Goal: Complete application form

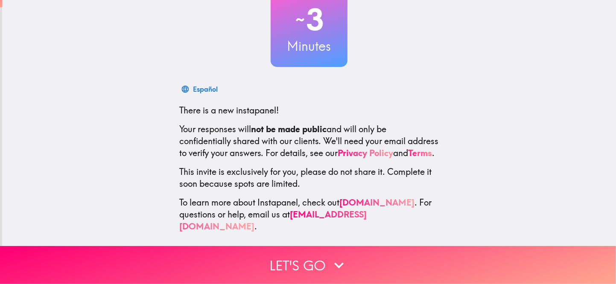
scroll to position [79, 0]
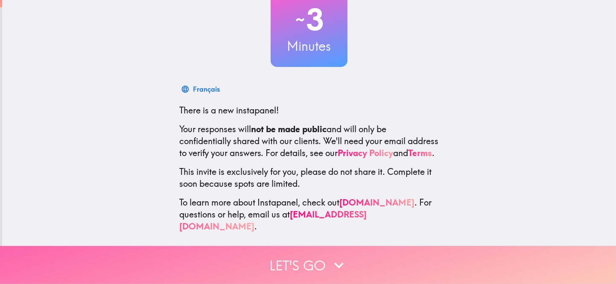
click at [301, 266] on button "Let's go" at bounding box center [308, 265] width 616 height 38
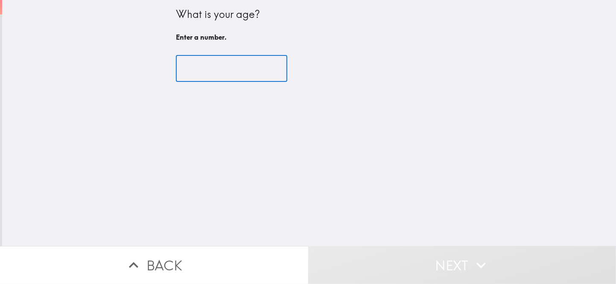
click at [205, 72] on input "number" at bounding box center [231, 68] width 111 height 26
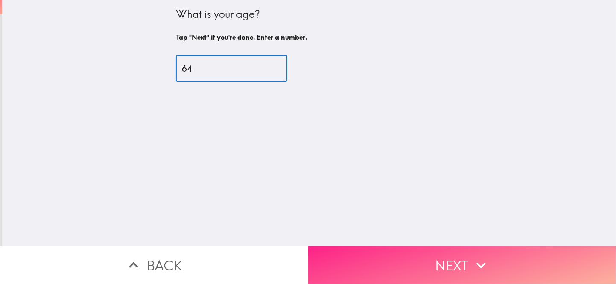
type input "64"
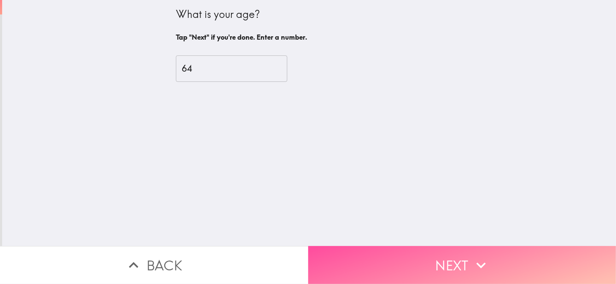
click at [459, 269] on button "Next" at bounding box center [462, 265] width 308 height 38
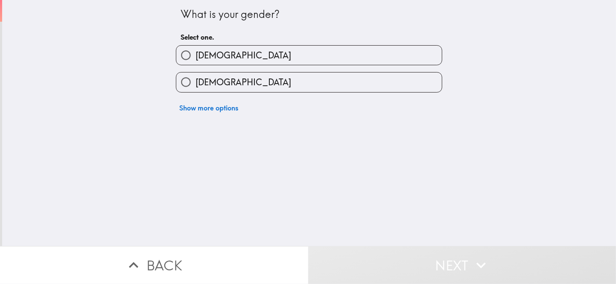
click at [196, 65] on label "[DEMOGRAPHIC_DATA]" at bounding box center [309, 55] width 266 height 19
click at [196, 65] on input "[DEMOGRAPHIC_DATA]" at bounding box center [185, 55] width 19 height 19
radio input "true"
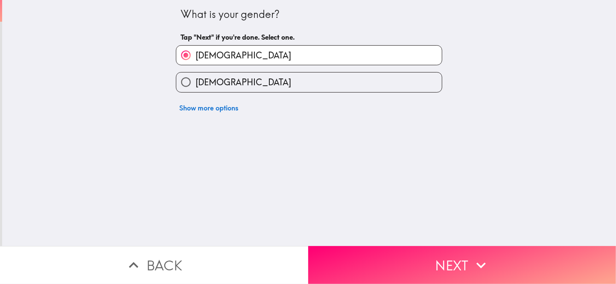
click at [387, 252] on button "Next" at bounding box center [462, 265] width 308 height 38
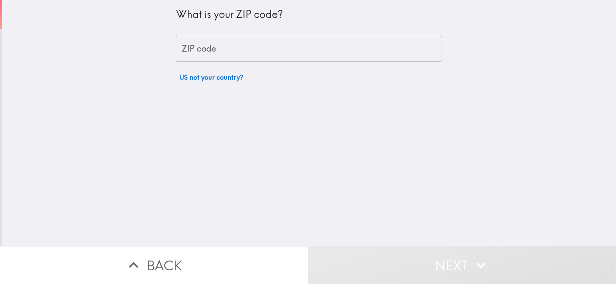
click at [199, 51] on input "ZIP code" at bounding box center [309, 49] width 266 height 26
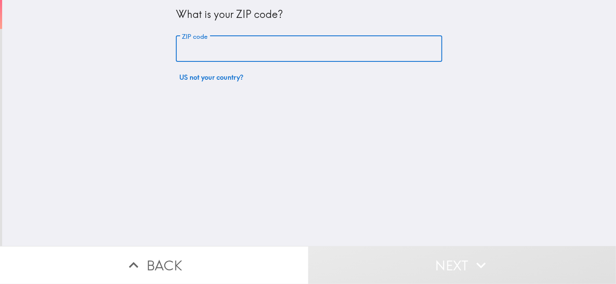
type input "08530"
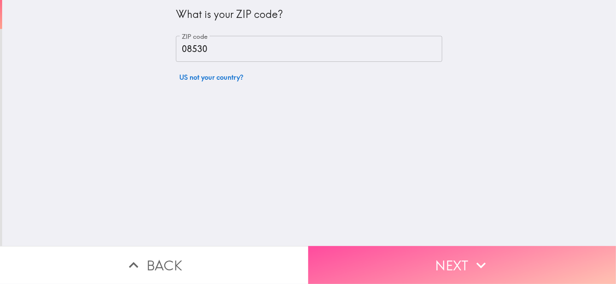
drag, startPoint x: 404, startPoint y: 262, endPoint x: 397, endPoint y: 252, distance: 11.6
click at [405, 262] on button "Next" at bounding box center [462, 265] width 308 height 38
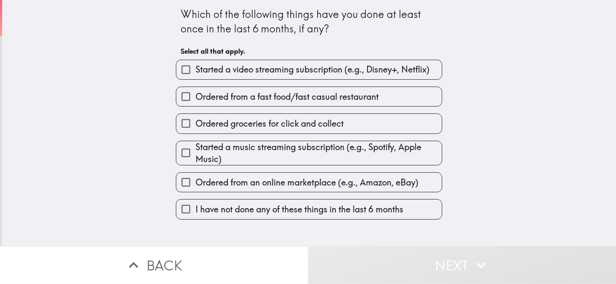
click at [256, 103] on span "Ordered from a fast food/fast casual restaurant" at bounding box center [287, 97] width 183 height 12
click at [196, 106] on input "Ordered from a fast food/fast casual restaurant" at bounding box center [185, 96] width 19 height 19
checkbox input "true"
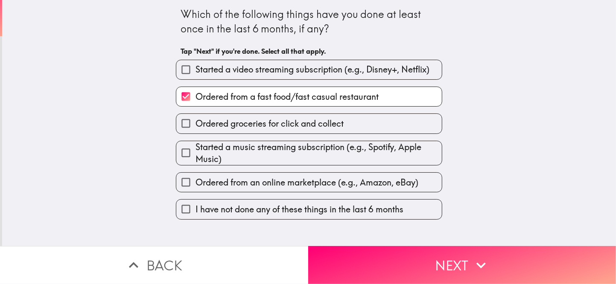
scroll to position [13, 0]
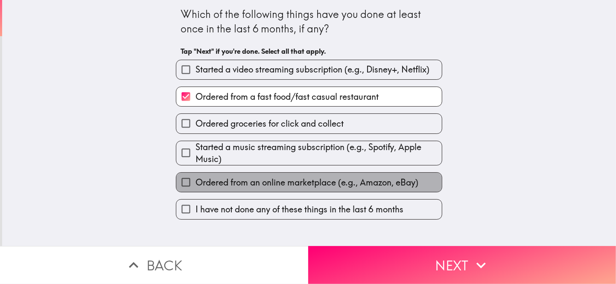
click at [262, 189] on span "Ordered from an online marketplace (e.g., Amazon, eBay)" at bounding box center [307, 183] width 223 height 12
click at [196, 192] on input "Ordered from an online marketplace (e.g., Amazon, eBay)" at bounding box center [185, 182] width 19 height 19
checkbox input "true"
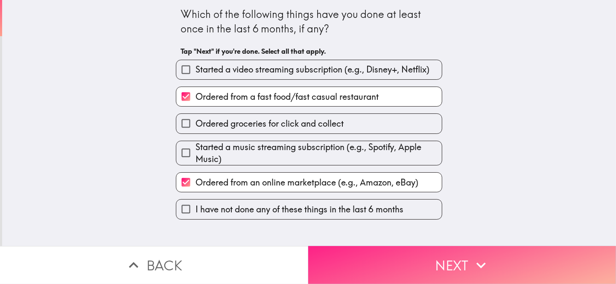
click at [420, 277] on button "Next" at bounding box center [462, 265] width 308 height 38
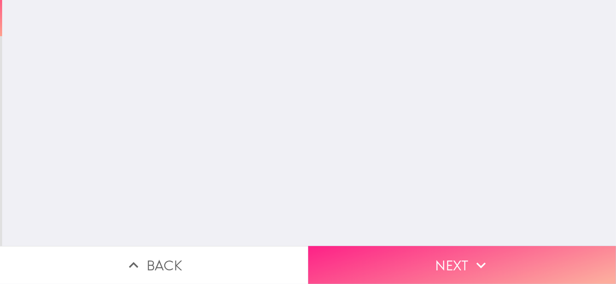
scroll to position [0, 0]
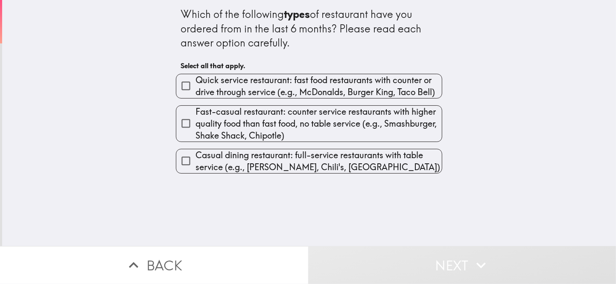
click at [221, 98] on span "Quick service restaurant: fast food restaurants with counter or drive through s…" at bounding box center [319, 86] width 246 height 24
click at [196, 96] on input "Quick service restaurant: fast food restaurants with counter or drive through s…" at bounding box center [185, 85] width 19 height 19
checkbox input "true"
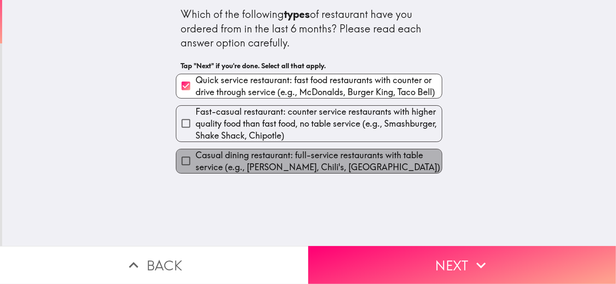
click at [245, 173] on span "Casual dining restaurant: full-service restaurants with table service (e.g., [P…" at bounding box center [319, 161] width 246 height 24
click at [196, 171] on input "Casual dining restaurant: full-service restaurants with table service (e.g., [P…" at bounding box center [185, 161] width 19 height 19
checkbox input "true"
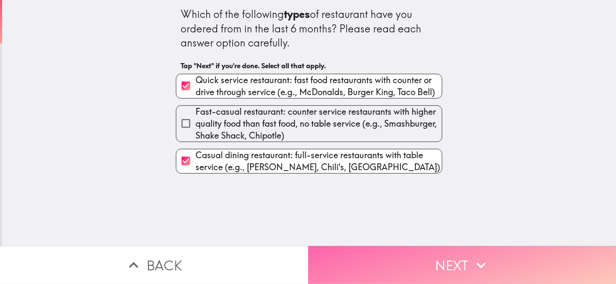
click at [405, 254] on button "Next" at bounding box center [462, 265] width 308 height 38
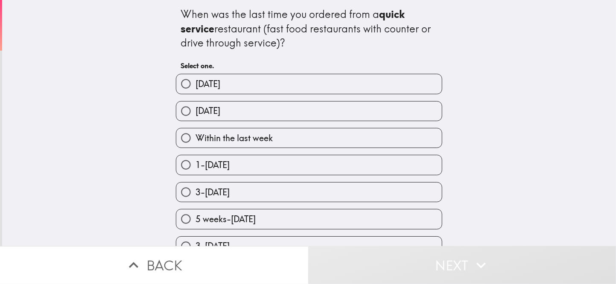
click at [253, 144] on span "Within the last week" at bounding box center [234, 138] width 77 height 12
click at [196, 148] on input "Within the last week" at bounding box center [185, 138] width 19 height 19
radio input "true"
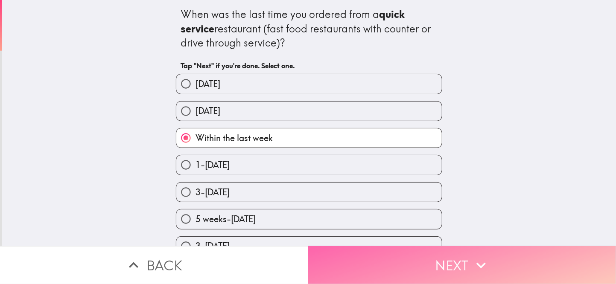
click at [442, 263] on button "Next" at bounding box center [462, 265] width 308 height 38
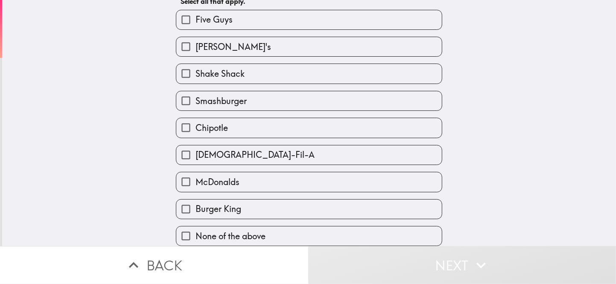
scroll to position [111, 0]
click at [247, 172] on label "McDonalds" at bounding box center [309, 181] width 266 height 19
click at [196, 172] on input "McDonalds" at bounding box center [185, 181] width 19 height 19
checkbox input "true"
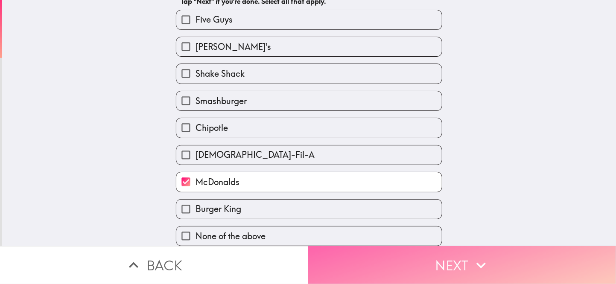
click at [454, 260] on button "Next" at bounding box center [462, 265] width 308 height 38
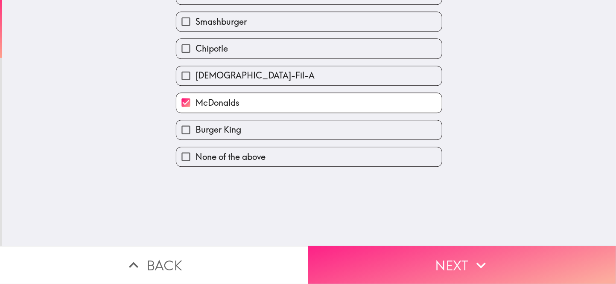
scroll to position [35, 0]
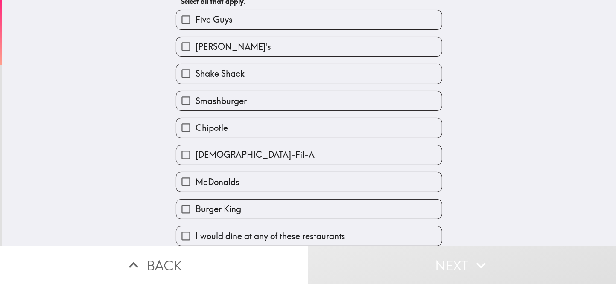
scroll to position [111, 0]
click at [269, 231] on span "I would dine at any of these restaurants" at bounding box center [271, 237] width 150 height 12
click at [196, 229] on input "I would dine at any of these restaurants" at bounding box center [185, 236] width 19 height 19
checkbox input "true"
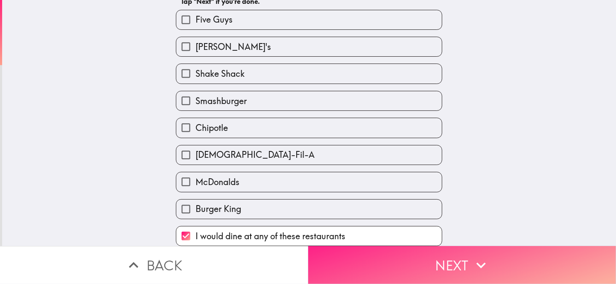
click at [432, 261] on button "Next" at bounding box center [462, 265] width 308 height 38
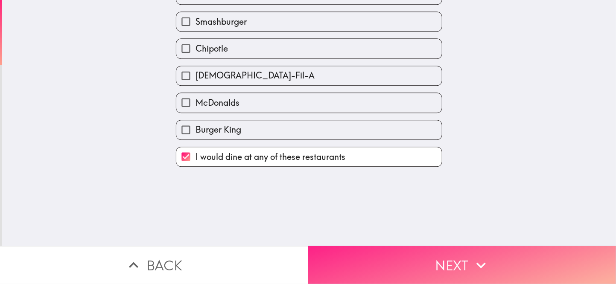
scroll to position [0, 0]
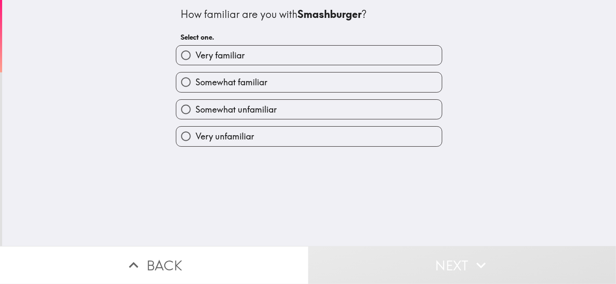
click at [236, 116] on span "Somewhat unfamiliar" at bounding box center [236, 110] width 81 height 12
click at [196, 119] on input "Somewhat unfamiliar" at bounding box center [185, 109] width 19 height 19
radio input "true"
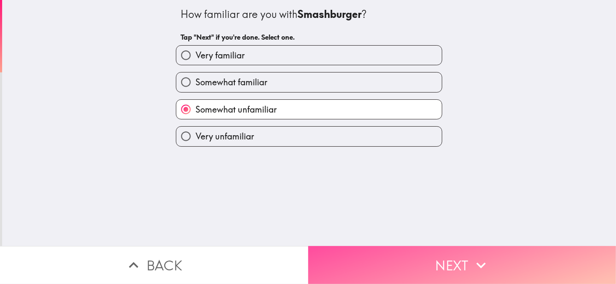
click at [479, 256] on icon "button" at bounding box center [481, 265] width 19 height 19
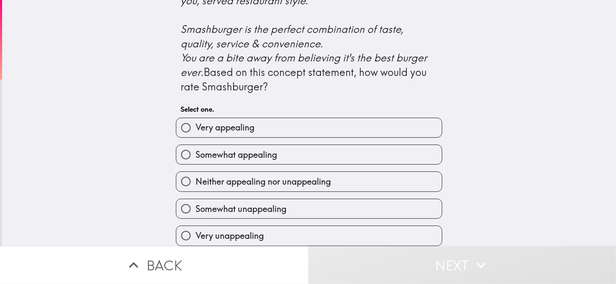
scroll to position [425, 0]
click at [231, 149] on span "Somewhat appealing" at bounding box center [237, 155] width 82 height 12
click at [196, 145] on input "Somewhat appealing" at bounding box center [185, 154] width 19 height 19
radio input "true"
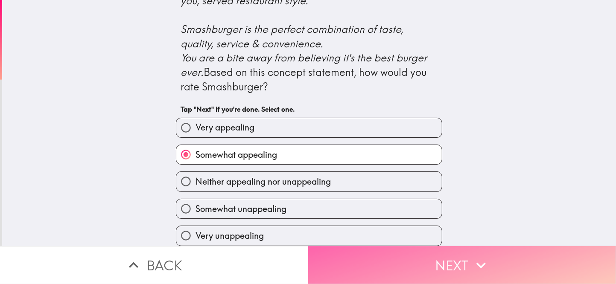
click at [459, 265] on button "Next" at bounding box center [462, 265] width 308 height 38
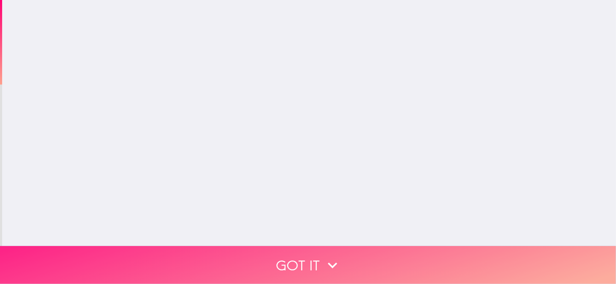
scroll to position [0, 0]
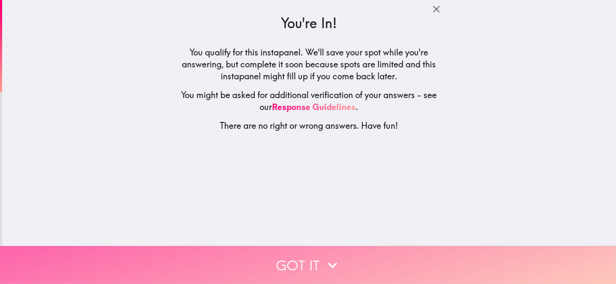
click at [292, 255] on button "Got it" at bounding box center [308, 265] width 616 height 38
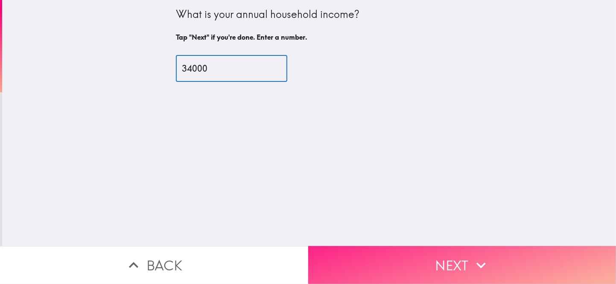
type input "34000"
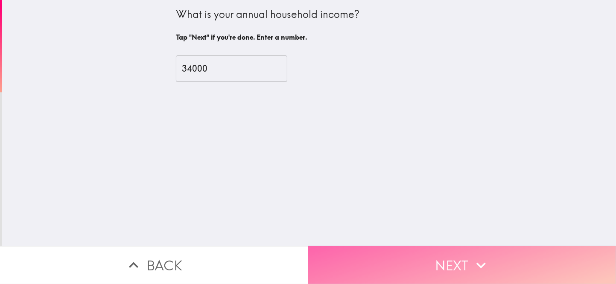
click at [410, 260] on button "Next" at bounding box center [462, 265] width 308 height 38
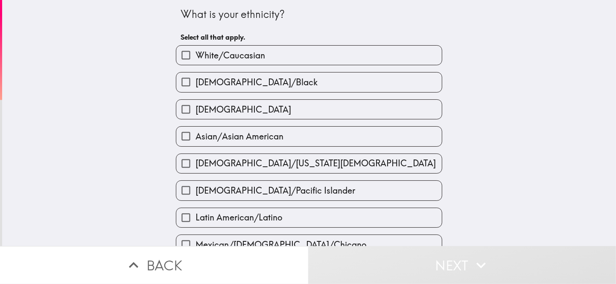
click at [253, 61] on span "White/Caucasian" at bounding box center [231, 56] width 70 height 12
click at [196, 62] on input "White/Caucasian" at bounding box center [185, 55] width 19 height 19
checkbox input "true"
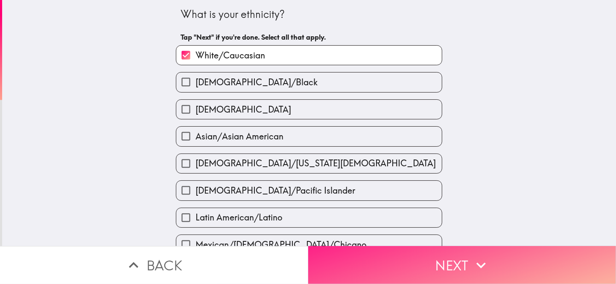
click at [404, 265] on button "Next" at bounding box center [462, 265] width 308 height 38
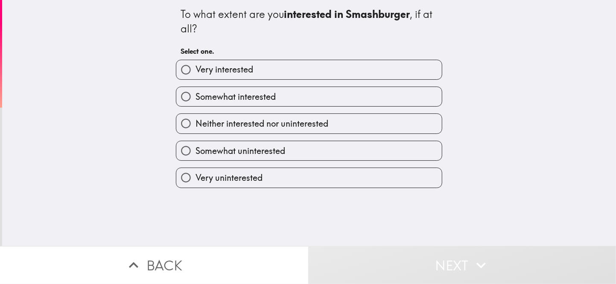
click at [219, 103] on span "Somewhat interested" at bounding box center [236, 97] width 80 height 12
click at [196, 105] on input "Somewhat interested" at bounding box center [185, 96] width 19 height 19
radio input "true"
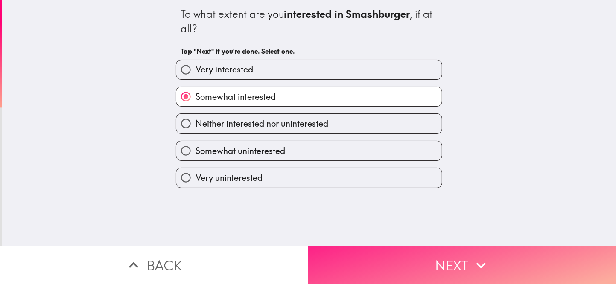
click at [436, 266] on button "Next" at bounding box center [462, 265] width 308 height 38
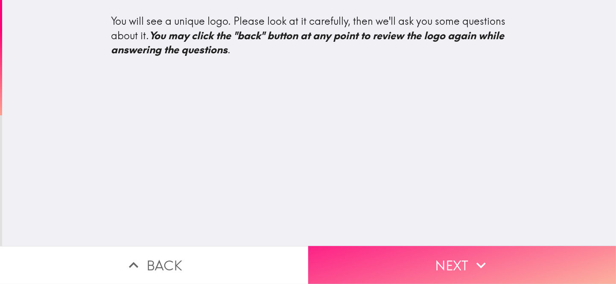
click at [415, 253] on button "Next" at bounding box center [462, 265] width 308 height 38
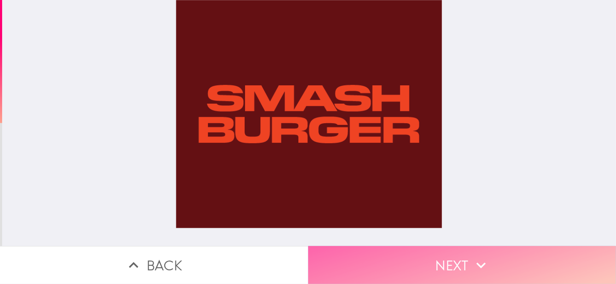
click at [445, 263] on button "Next" at bounding box center [462, 265] width 308 height 38
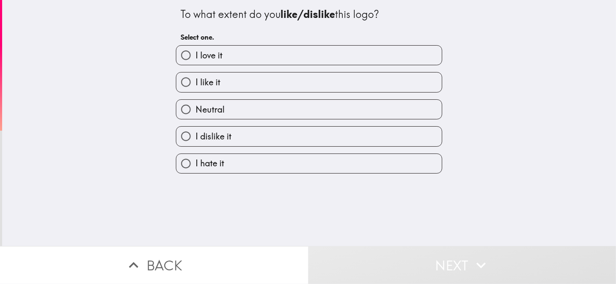
click at [214, 88] on span "I like it" at bounding box center [208, 82] width 25 height 12
click at [196, 92] on input "I like it" at bounding box center [185, 82] width 19 height 19
radio input "true"
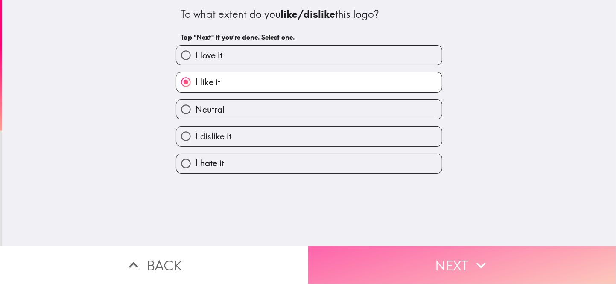
click at [463, 272] on button "Next" at bounding box center [462, 265] width 308 height 38
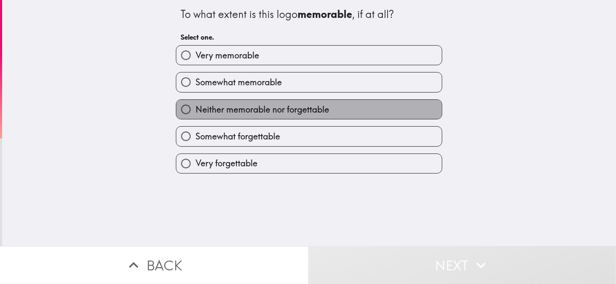
click at [216, 116] on span "Neither memorable nor forgettable" at bounding box center [263, 110] width 134 height 12
click at [196, 119] on input "Neither memorable nor forgettable" at bounding box center [185, 109] width 19 height 19
radio input "true"
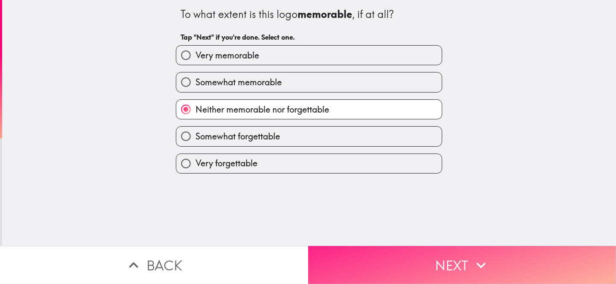
click at [438, 263] on button "Next" at bounding box center [462, 265] width 308 height 38
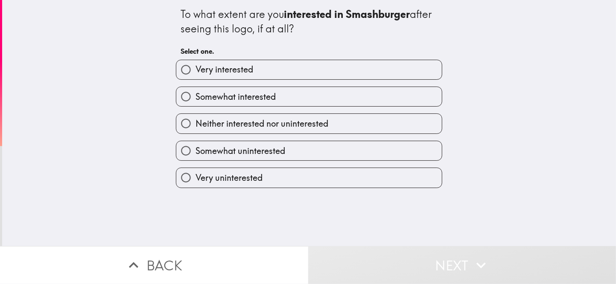
click at [245, 103] on span "Somewhat interested" at bounding box center [236, 97] width 80 height 12
click at [196, 106] on input "Somewhat interested" at bounding box center [185, 96] width 19 height 19
radio input "true"
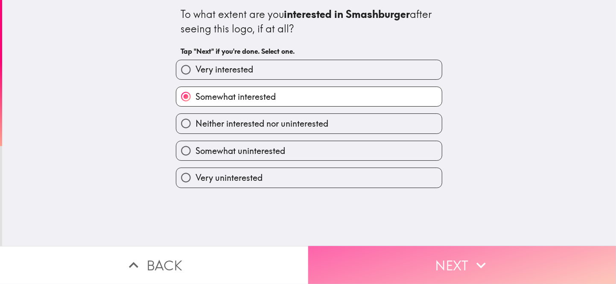
click at [425, 264] on button "Next" at bounding box center [462, 265] width 308 height 38
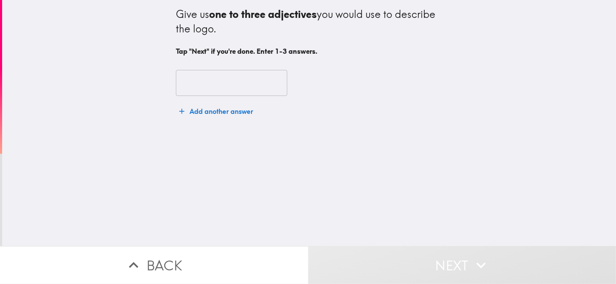
click at [232, 96] on input "text" at bounding box center [231, 83] width 111 height 26
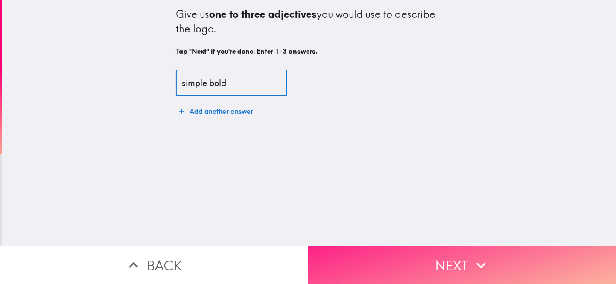
type input "simple bold"
click at [452, 256] on button "Next" at bounding box center [462, 265] width 308 height 38
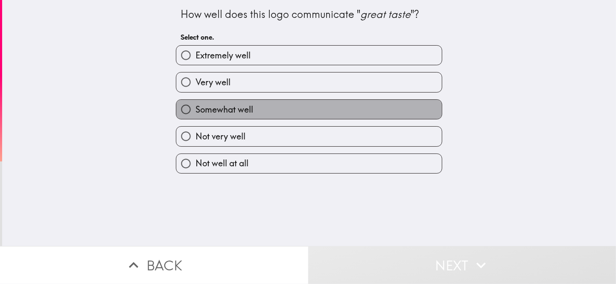
click at [238, 116] on span "Somewhat well" at bounding box center [225, 110] width 58 height 12
click at [196, 119] on input "Somewhat well" at bounding box center [185, 109] width 19 height 19
radio input "true"
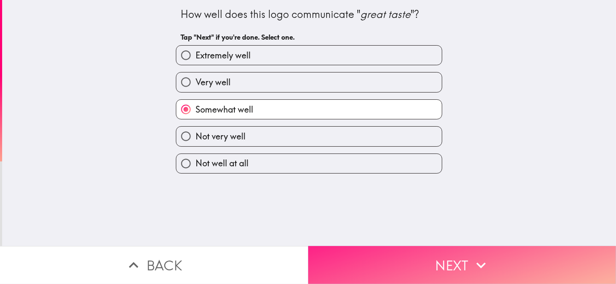
click at [460, 269] on button "Next" at bounding box center [462, 265] width 308 height 38
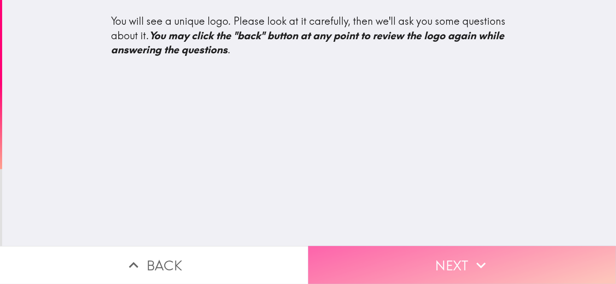
click at [397, 255] on button "Next" at bounding box center [462, 265] width 308 height 38
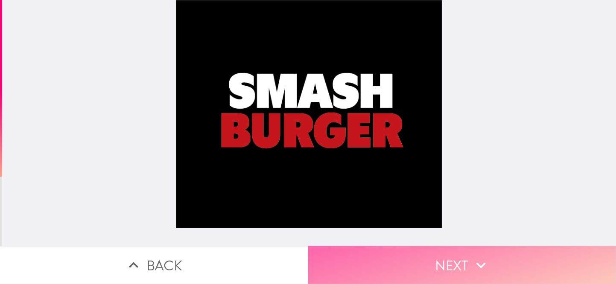
click at [444, 262] on button "Next" at bounding box center [462, 265] width 308 height 38
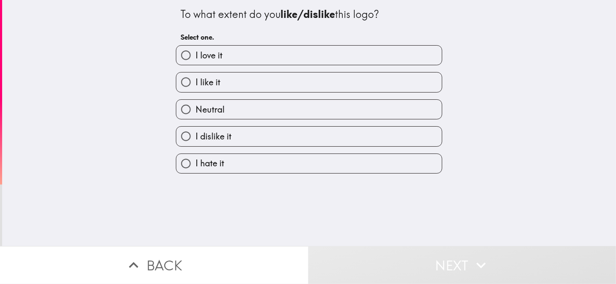
click at [241, 146] on label "I dislike it" at bounding box center [309, 136] width 266 height 19
click at [196, 146] on input "I dislike it" at bounding box center [185, 136] width 19 height 19
radio input "true"
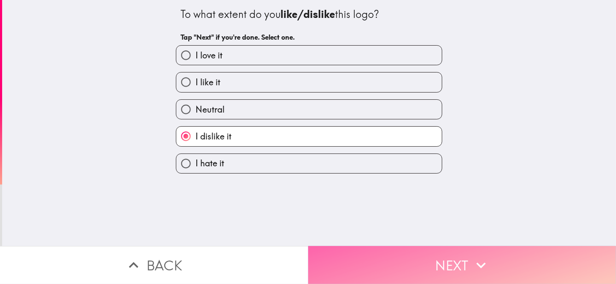
click at [439, 263] on button "Next" at bounding box center [462, 265] width 308 height 38
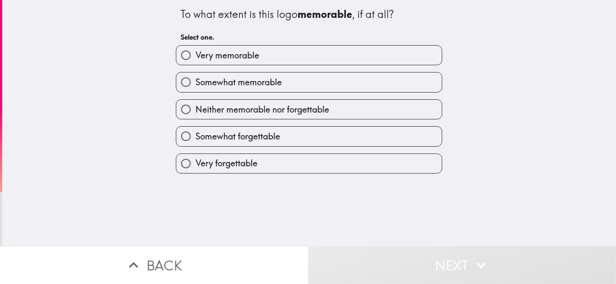
click at [259, 143] on span "Somewhat forgettable" at bounding box center [238, 137] width 85 height 12
click at [196, 146] on input "Somewhat forgettable" at bounding box center [185, 136] width 19 height 19
radio input "true"
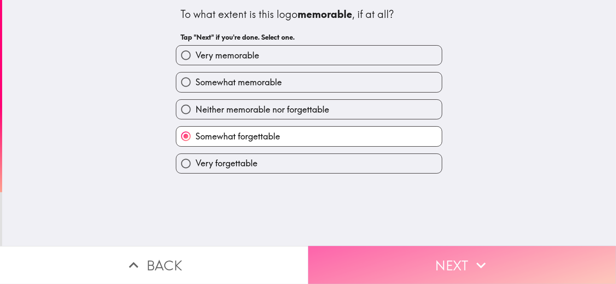
click at [428, 255] on button "Next" at bounding box center [462, 265] width 308 height 38
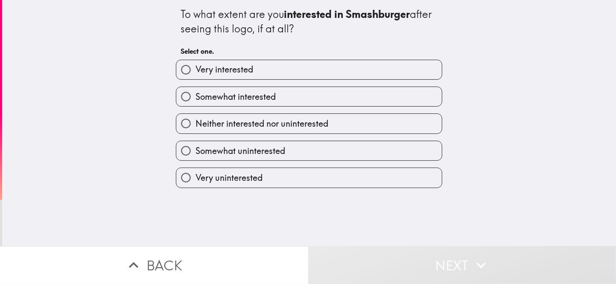
click at [236, 161] on label "Somewhat uninterested" at bounding box center [309, 150] width 266 height 19
click at [196, 161] on input "Somewhat uninterested" at bounding box center [185, 150] width 19 height 19
radio input "true"
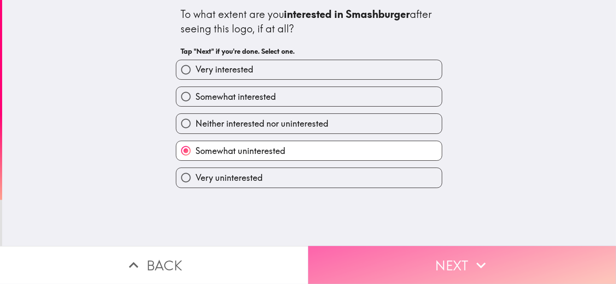
click at [443, 255] on button "Next" at bounding box center [462, 265] width 308 height 38
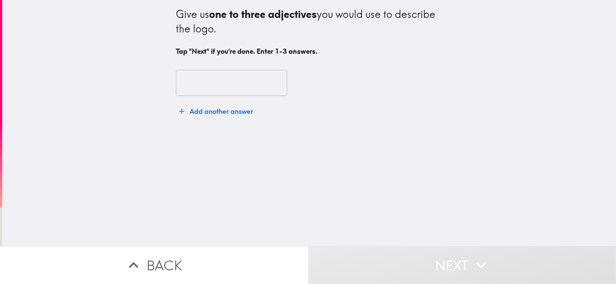
click at [219, 86] on input "text" at bounding box center [231, 83] width 111 height 26
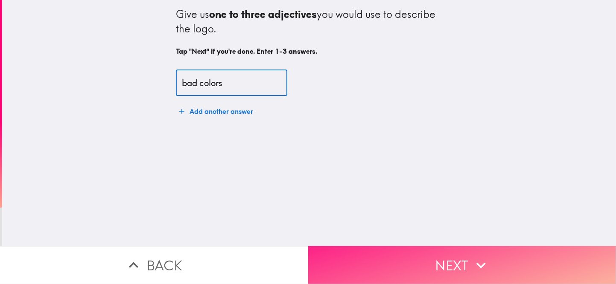
type input "bad colors"
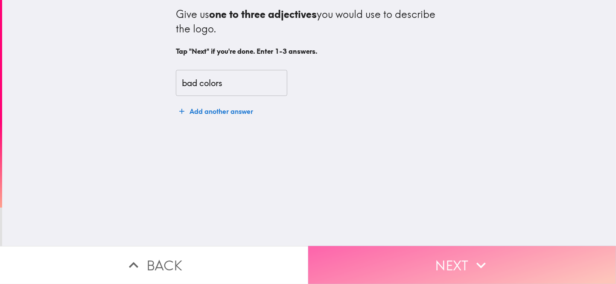
click at [425, 269] on button "Next" at bounding box center [462, 265] width 308 height 38
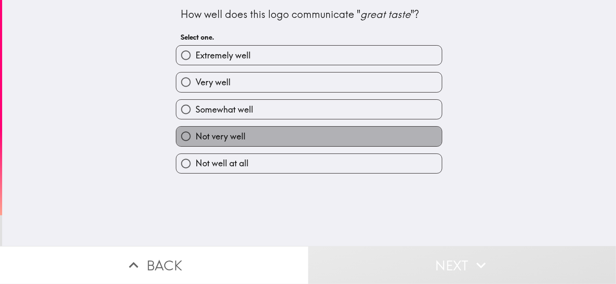
click at [315, 146] on label "Not very well" at bounding box center [309, 136] width 266 height 19
click at [196, 146] on input "Not very well" at bounding box center [185, 136] width 19 height 19
radio input "true"
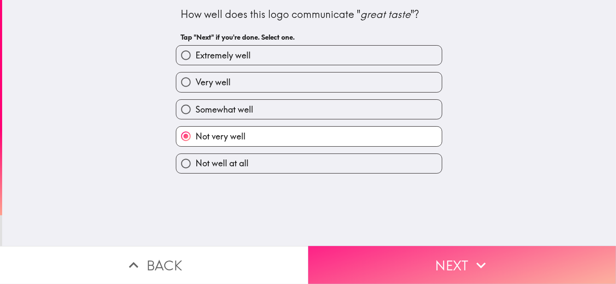
click at [420, 272] on button "Next" at bounding box center [462, 265] width 308 height 38
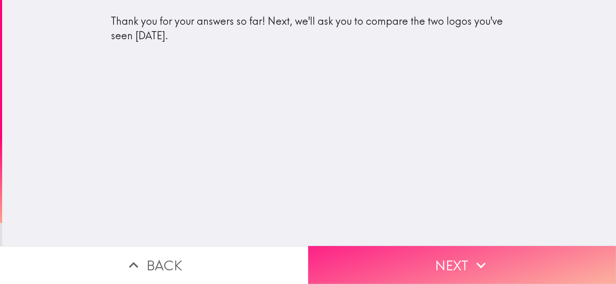
click at [438, 256] on button "Next" at bounding box center [462, 265] width 308 height 38
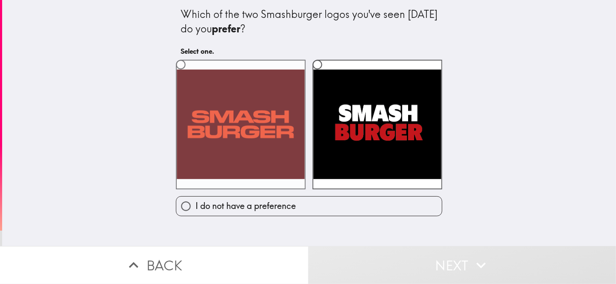
click at [181, 69] on input "radio" at bounding box center [180, 64] width 19 height 19
radio input "true"
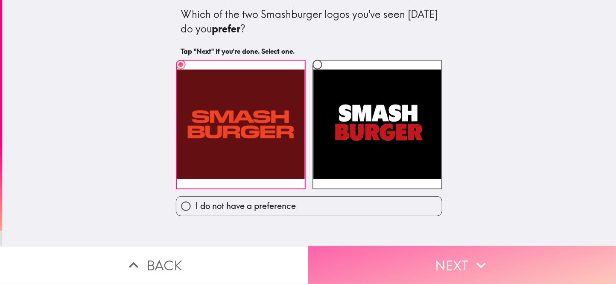
click at [452, 261] on button "Next" at bounding box center [462, 265] width 308 height 38
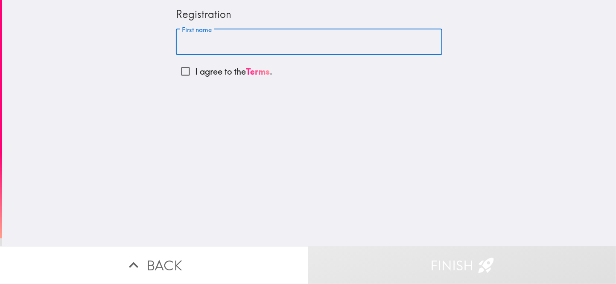
click at [184, 50] on input "First name" at bounding box center [309, 42] width 266 height 26
type input "L"
type input "Garf"
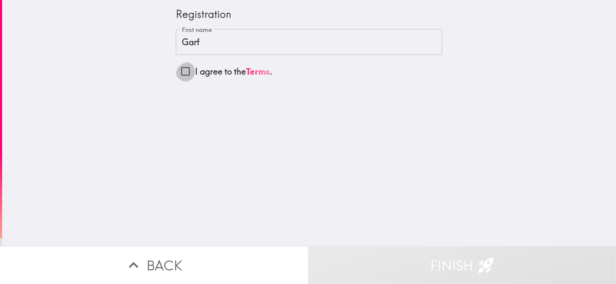
drag, startPoint x: 180, startPoint y: 78, endPoint x: 184, endPoint y: 79, distance: 4.9
click at [180, 77] on input "I agree to the Terms ." at bounding box center [185, 71] width 19 height 19
checkbox input "true"
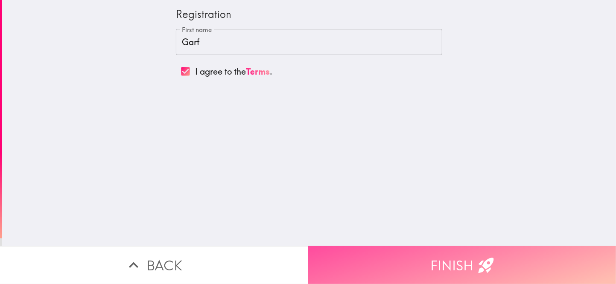
drag, startPoint x: 461, startPoint y: 266, endPoint x: 461, endPoint y: 261, distance: 4.7
click at [461, 266] on button "Finish" at bounding box center [462, 265] width 308 height 38
